Goal: Information Seeking & Learning: Learn about a topic

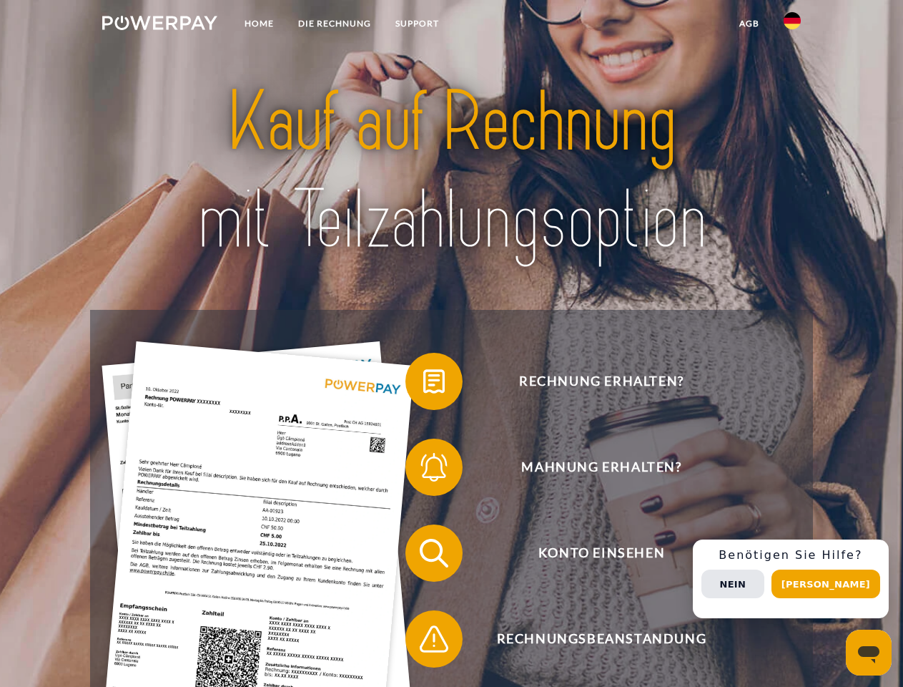
click at [159, 25] on img at bounding box center [159, 23] width 115 height 14
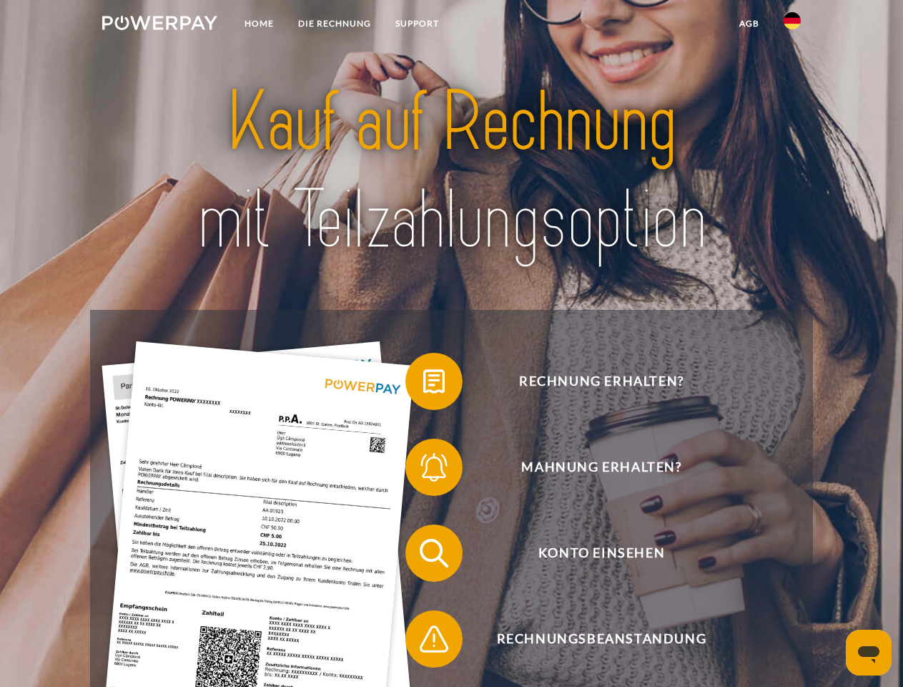
click at [792, 25] on img at bounding box center [792, 20] width 17 height 17
click at [749, 24] on link "agb" at bounding box center [749, 24] width 44 height 26
click at [423, 384] on span at bounding box center [413, 381] width 72 height 72
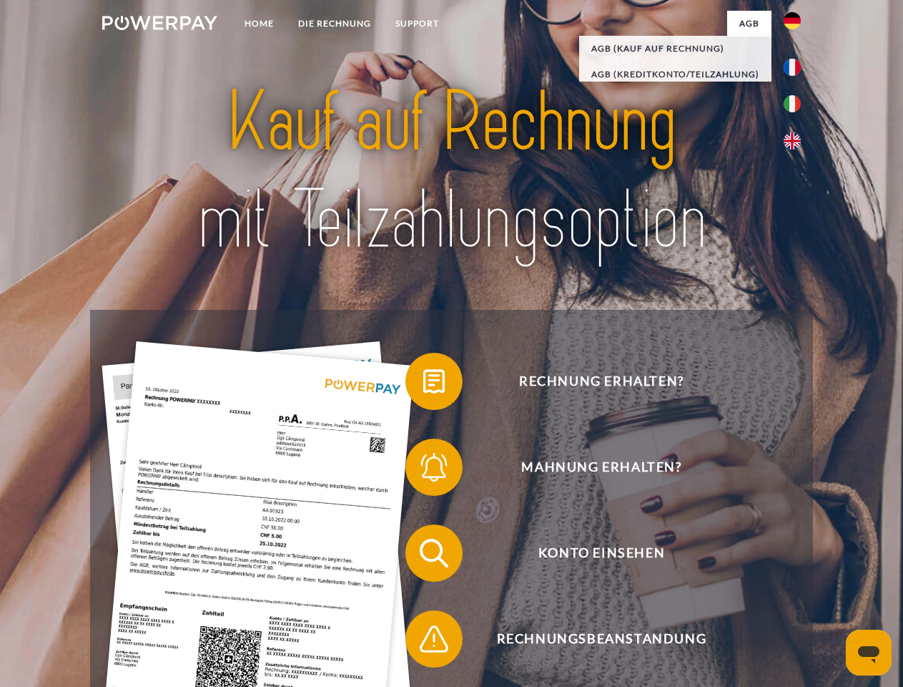
click at [423, 470] on span at bounding box center [413, 467] width 72 height 72
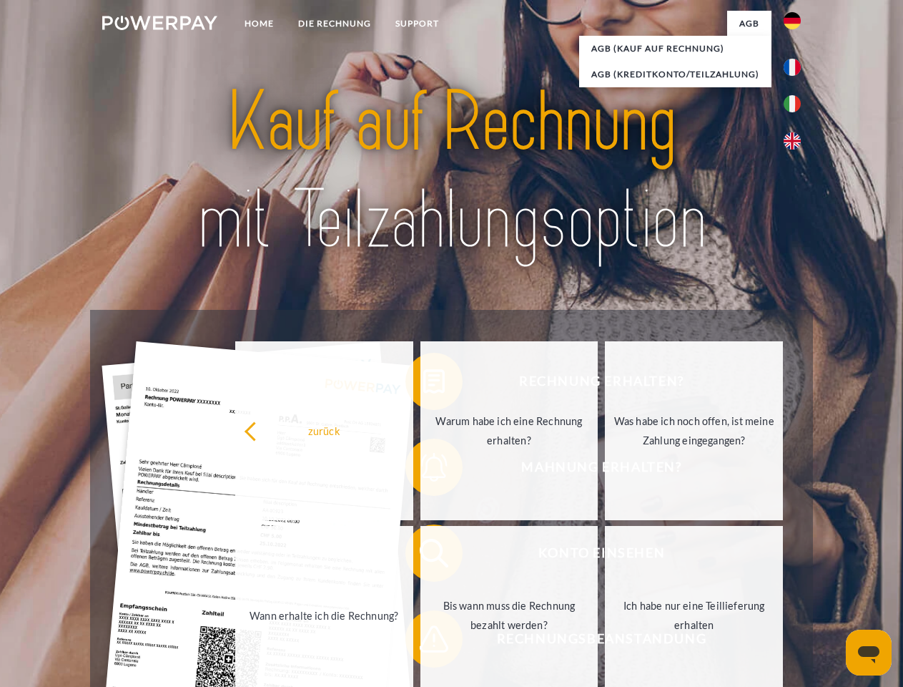
click at [423, 556] on link "Bis wann muss die Rechnung bezahlt werden?" at bounding box center [510, 615] width 178 height 179
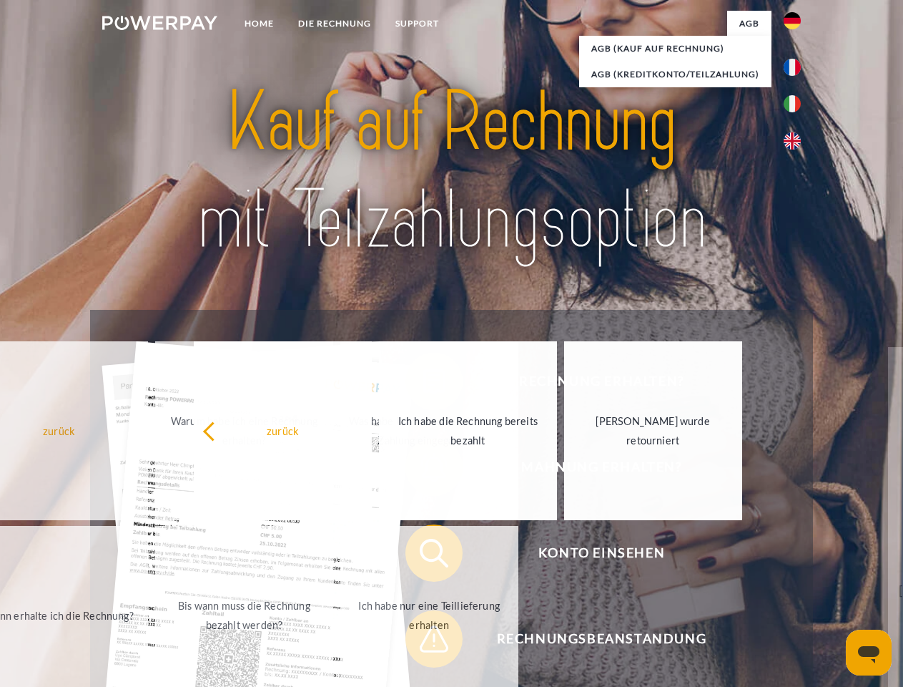
click at [423, 642] on span at bounding box center [413, 639] width 72 height 72
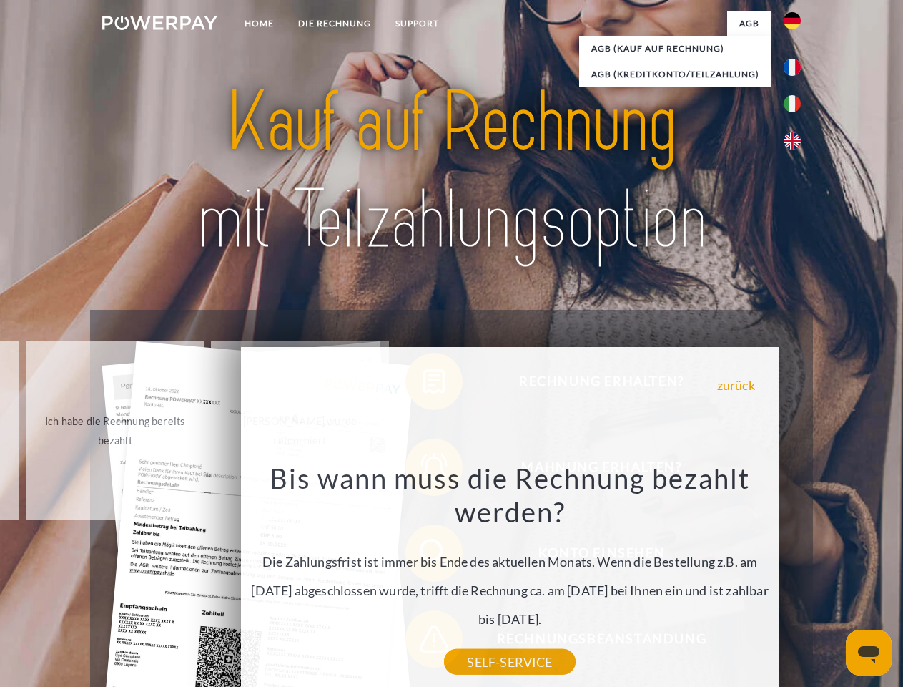
click at [796, 579] on div "Rechnung erhalten? Mahnung erhalten? Konto einsehen" at bounding box center [451, 596] width 722 height 572
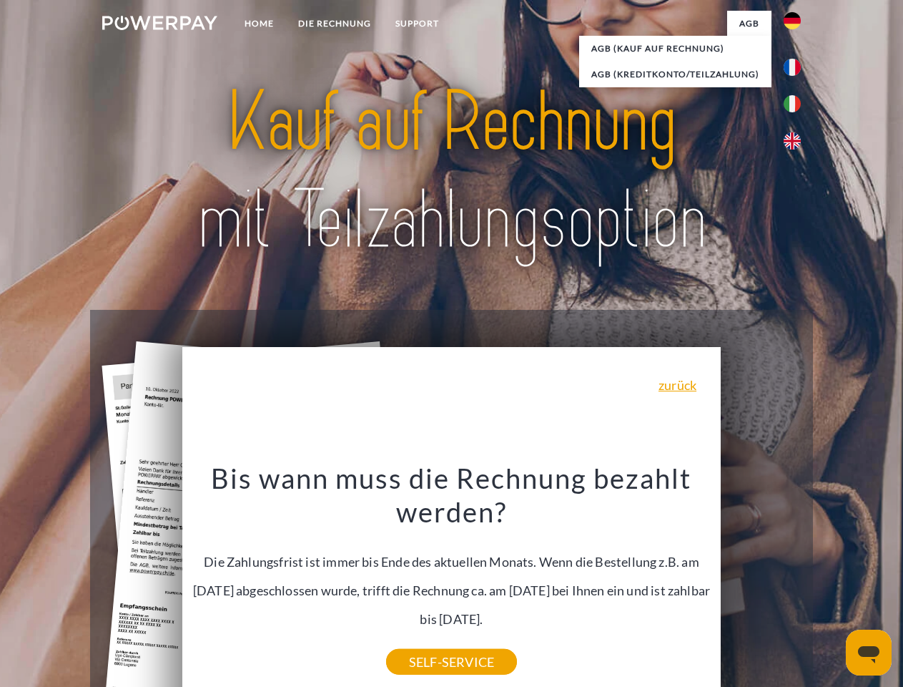
click at [761, 581] on span "Konto einsehen" at bounding box center [601, 552] width 350 height 57
click at [831, 584] on header "Home DIE RECHNUNG SUPPORT" at bounding box center [451, 494] width 903 height 988
